Goal: Find contact information: Find contact information

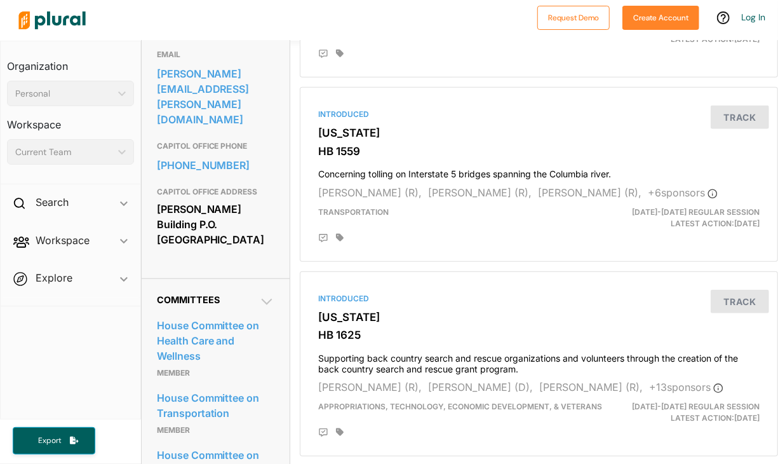
scroll to position [428, 0]
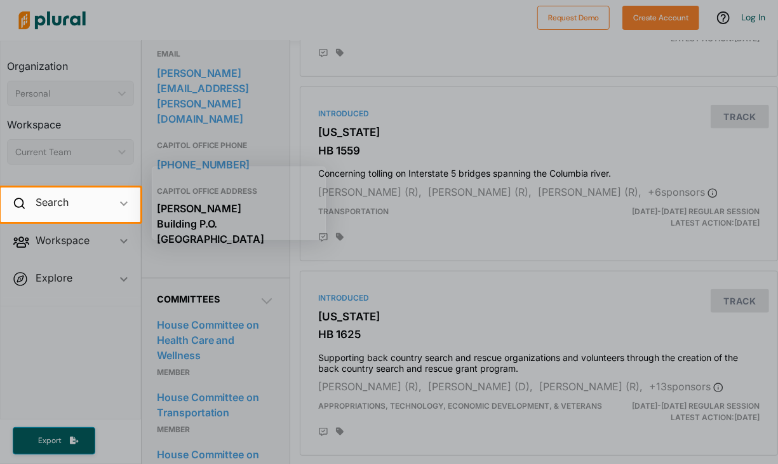
drag, startPoint x: 197, startPoint y: 94, endPoint x: 177, endPoint y: 120, distance: 32.7
click at [177, 120] on div at bounding box center [389, 93] width 778 height 187
click at [199, 113] on div at bounding box center [389, 93] width 778 height 187
drag, startPoint x: 179, startPoint y: 94, endPoint x: 445, endPoint y: 65, distance: 268.4
click at [445, 65] on div at bounding box center [389, 93] width 778 height 187
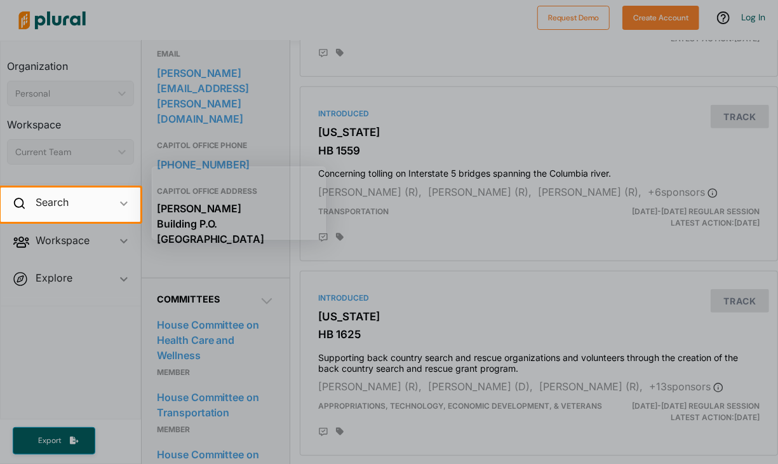
click at [191, 95] on div at bounding box center [389, 93] width 778 height 187
click at [209, 122] on div at bounding box center [389, 93] width 778 height 187
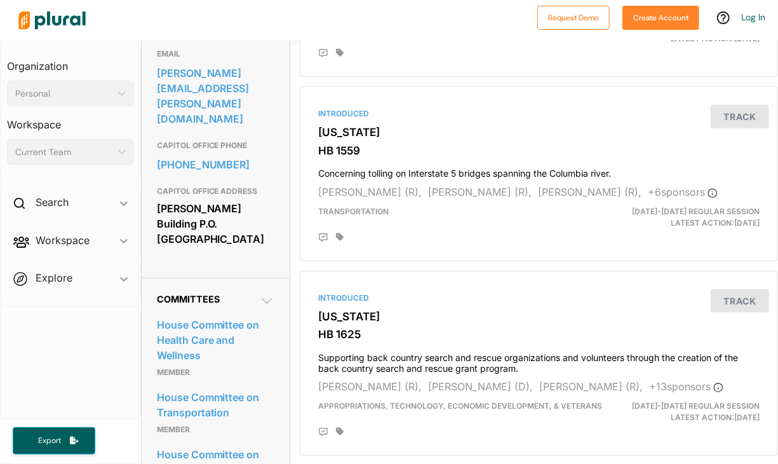
click at [182, 93] on link "david.stuebe@leg.wa.gov" at bounding box center [216, 96] width 118 height 65
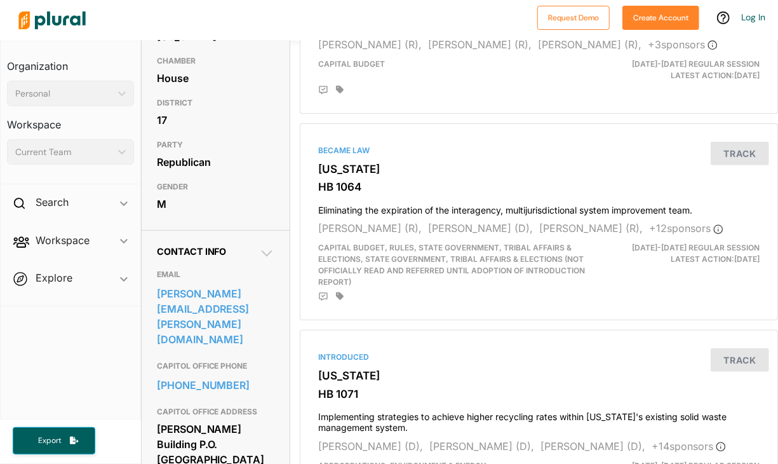
scroll to position [208, 0]
click at [193, 313] on link "[PERSON_NAME][EMAIL_ADDRESS][PERSON_NAME][DOMAIN_NAME]" at bounding box center [216, 315] width 118 height 65
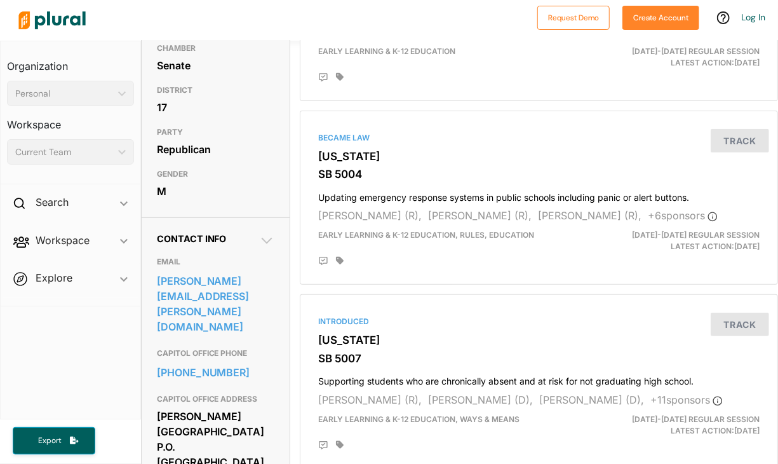
scroll to position [239, 0]
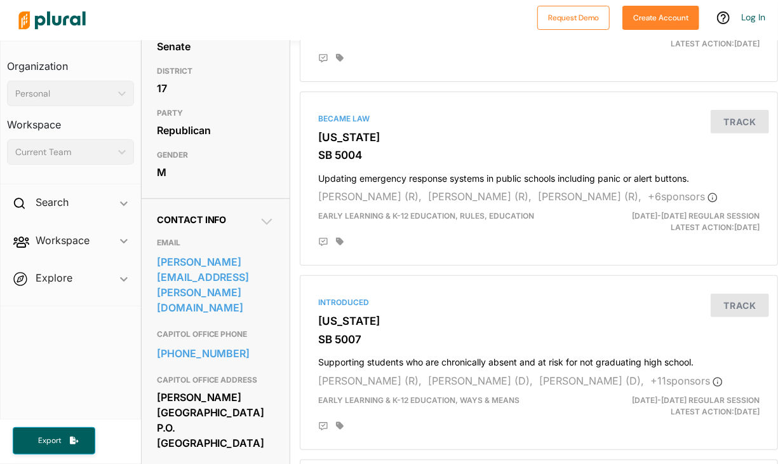
click at [186, 288] on link "paul.harris@leg.wa.gov" at bounding box center [216, 284] width 118 height 65
